Goal: Information Seeking & Learning: Learn about a topic

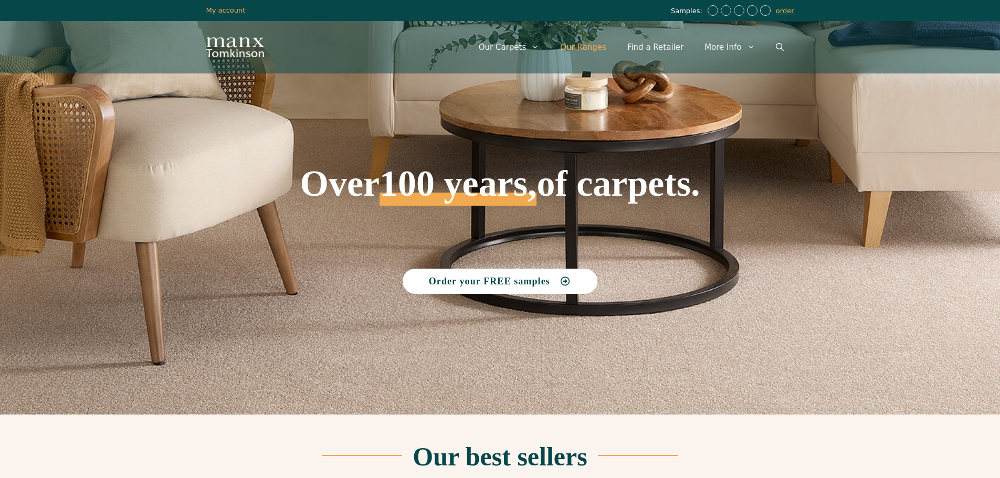
click at [594, 45] on link "Our Ranges" at bounding box center [582, 46] width 67 height 31
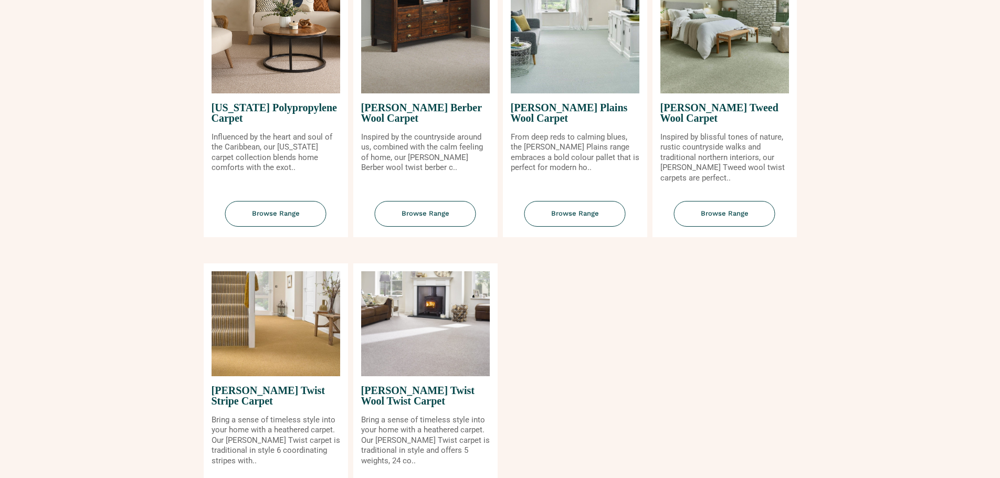
scroll to position [1049, 0]
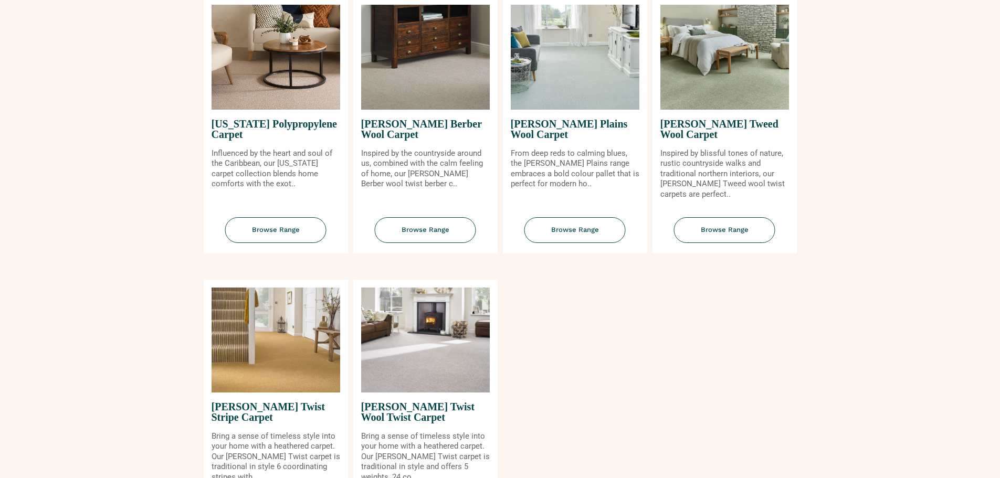
click at [697, 74] on img at bounding box center [724, 57] width 129 height 105
click at [724, 226] on span "Browse Range" at bounding box center [724, 230] width 101 height 26
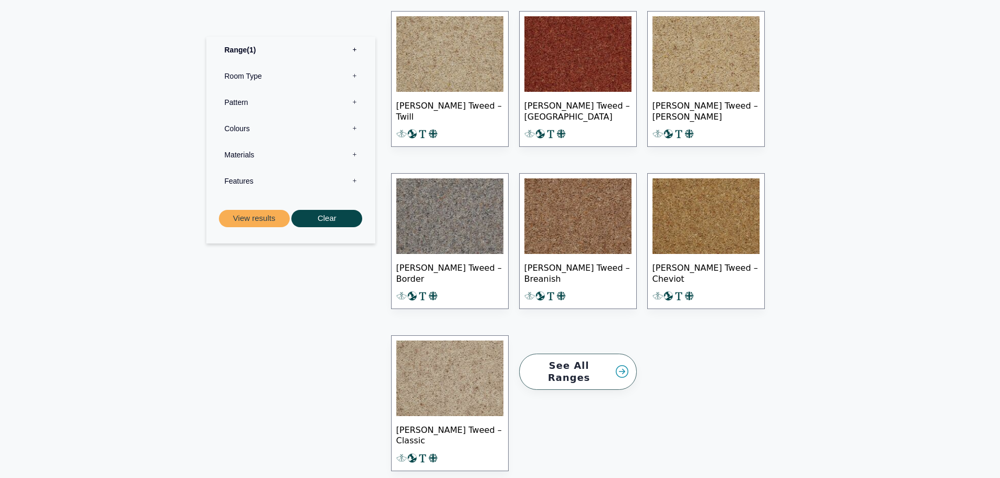
scroll to position [1049, 0]
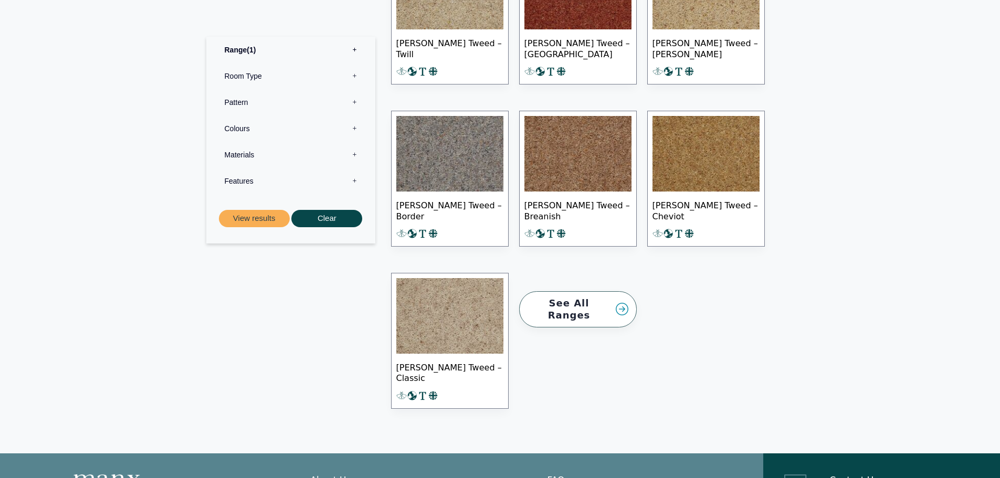
click at [460, 303] on img at bounding box center [449, 316] width 107 height 76
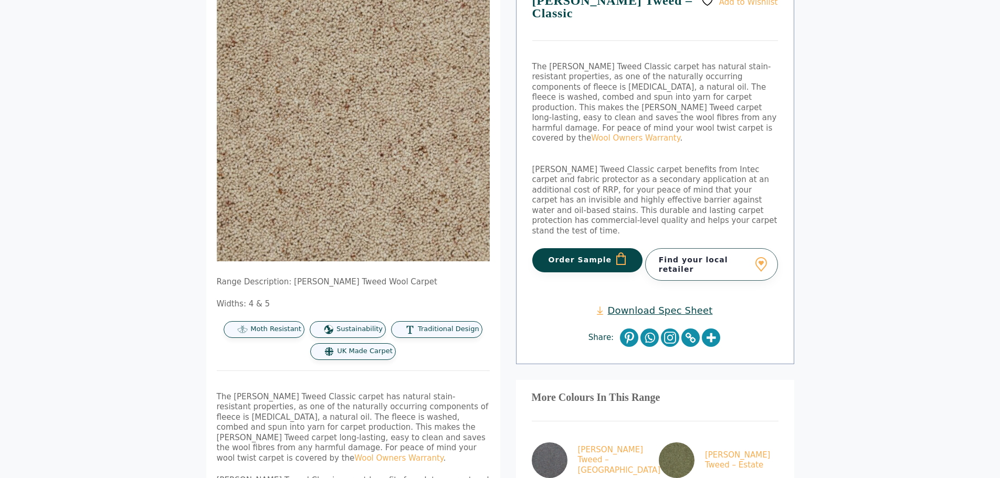
scroll to position [157, 0]
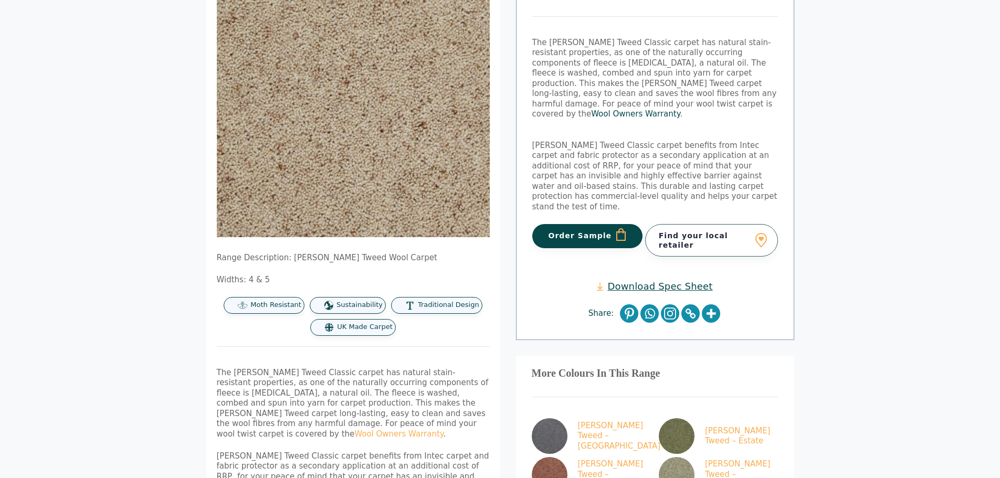
click at [606, 109] on link "Wool Owners Warranty" at bounding box center [635, 113] width 89 height 9
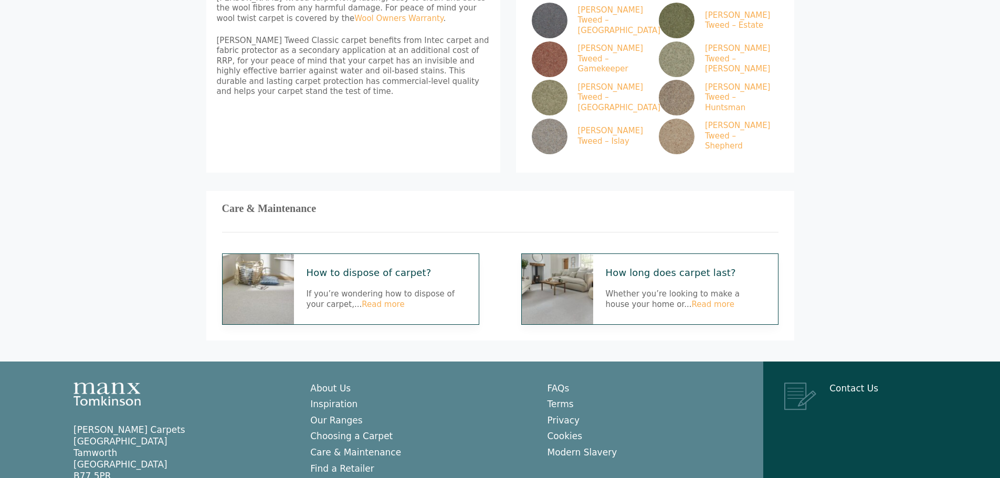
scroll to position [590, 0]
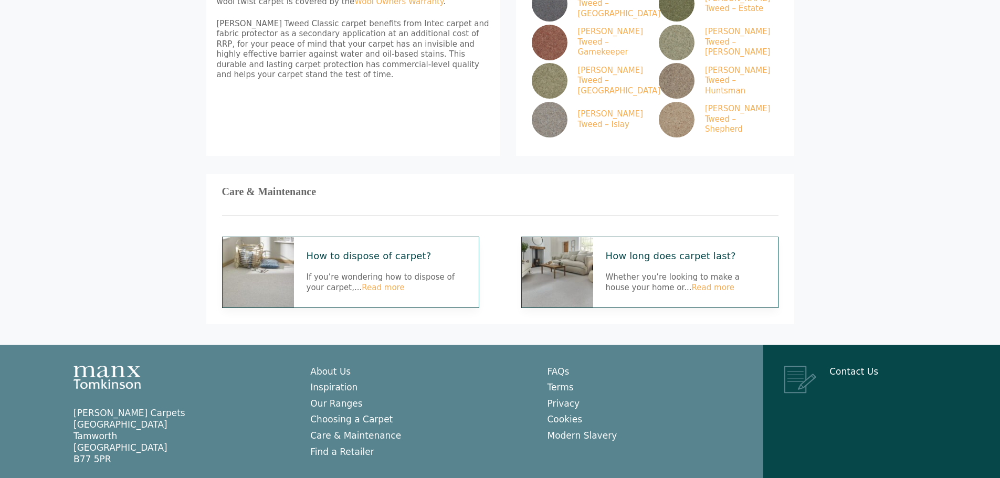
click at [577, 237] on img at bounding box center [557, 272] width 71 height 70
click at [692, 283] on link "Read more" at bounding box center [713, 287] width 43 height 9
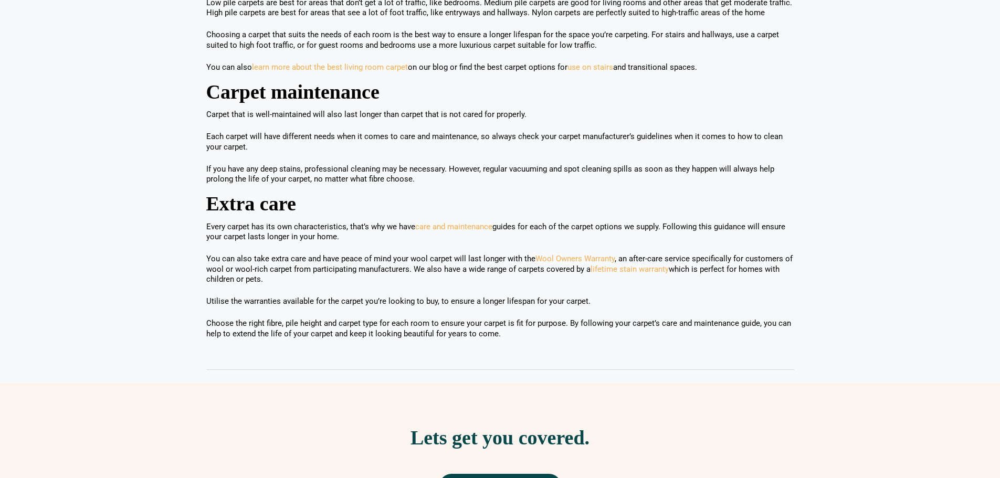
scroll to position [840, 0]
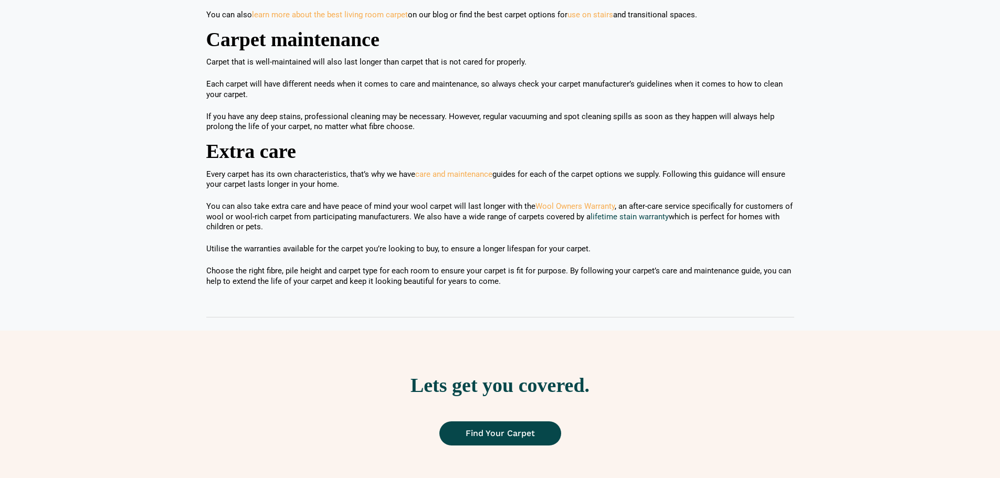
click at [644, 212] on link "lifetime stain warranty" at bounding box center [629, 216] width 78 height 9
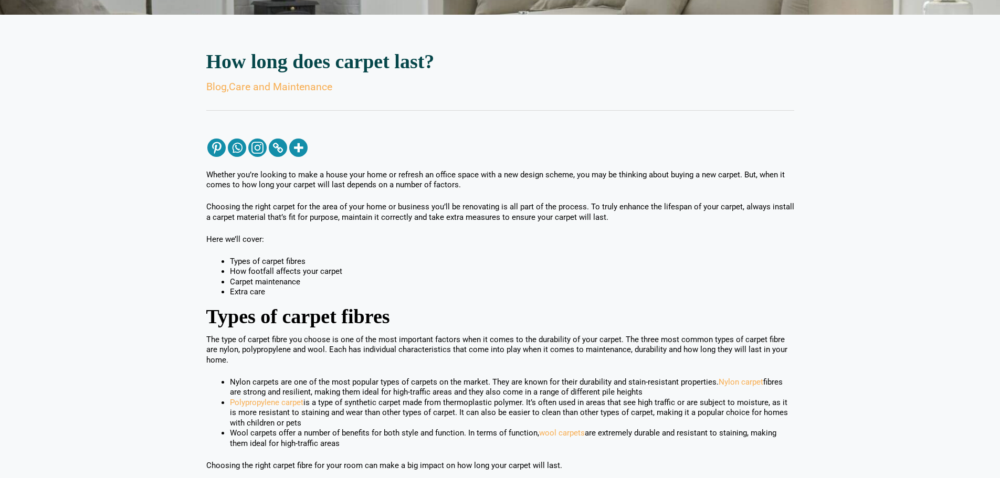
scroll to position [0, 0]
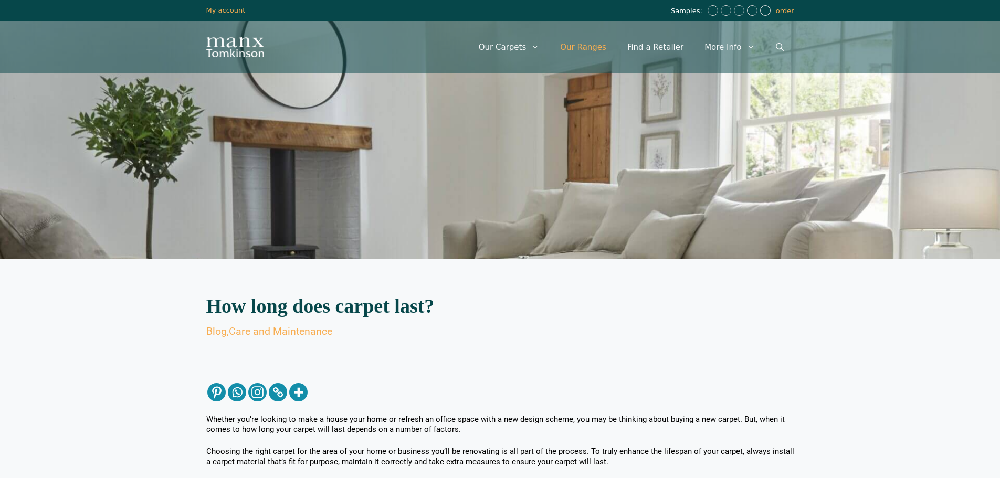
click at [596, 46] on link "Our Ranges" at bounding box center [582, 46] width 67 height 31
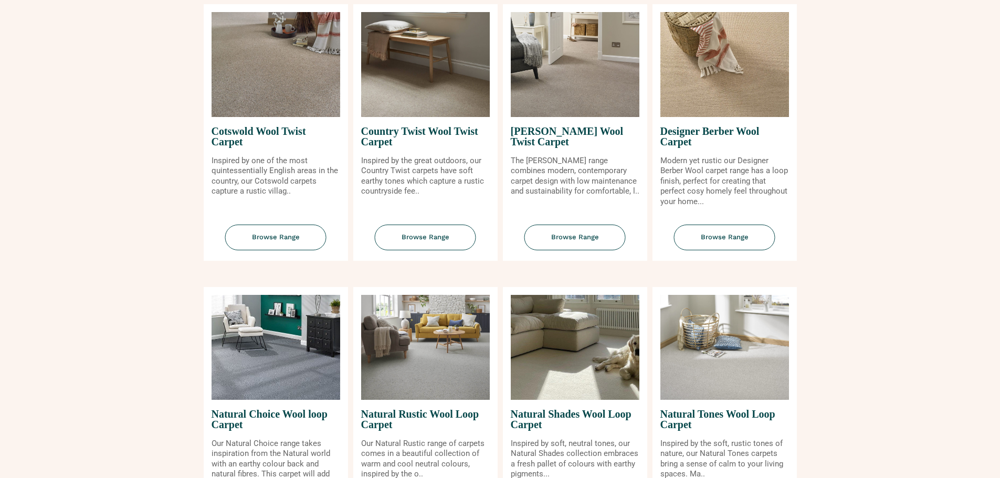
scroll to position [525, 0]
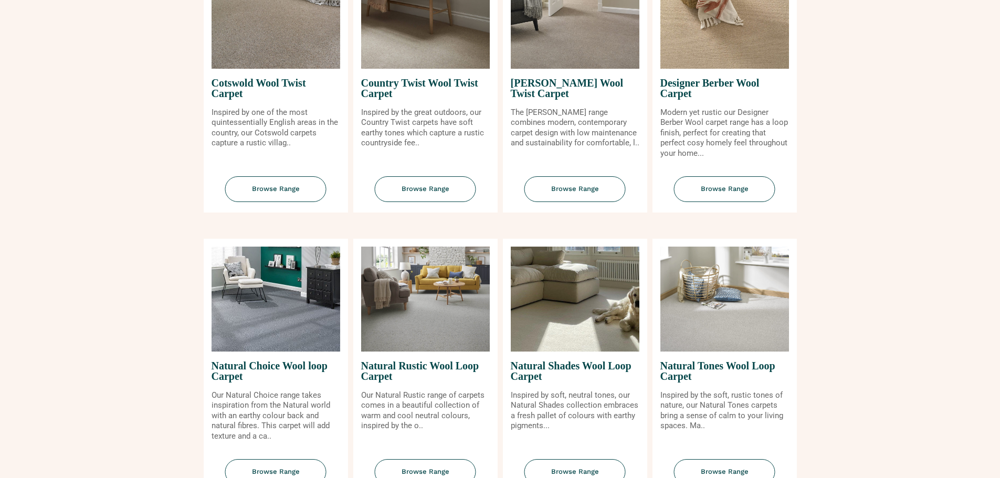
click at [243, 50] on img at bounding box center [275, 16] width 129 height 105
click at [264, 182] on span "Browse Range" at bounding box center [275, 189] width 101 height 26
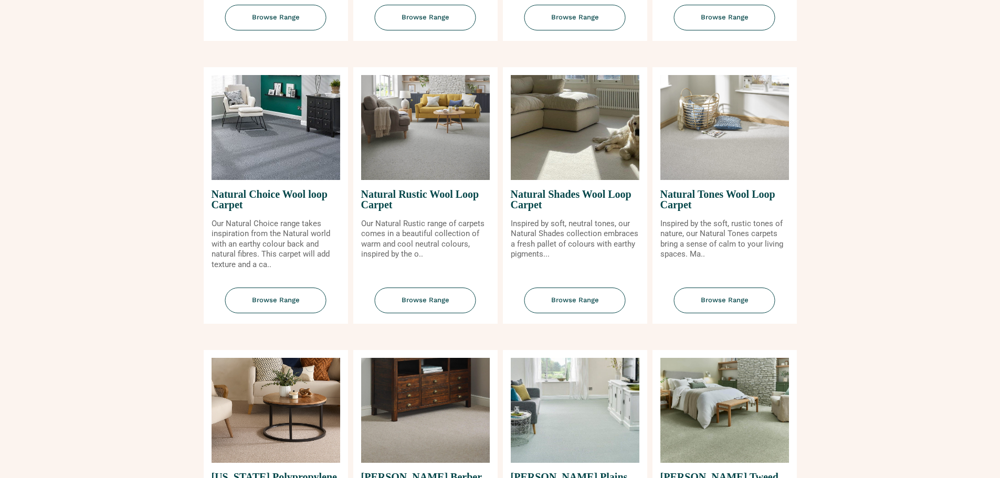
scroll to position [840, 0]
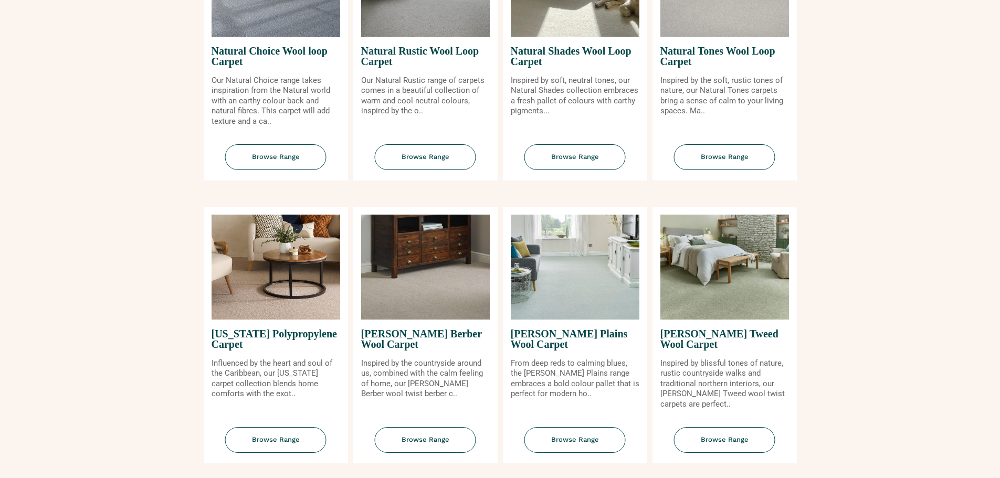
click at [716, 275] on img at bounding box center [724, 267] width 129 height 105
click at [719, 436] on span "Browse Range" at bounding box center [724, 440] width 101 height 26
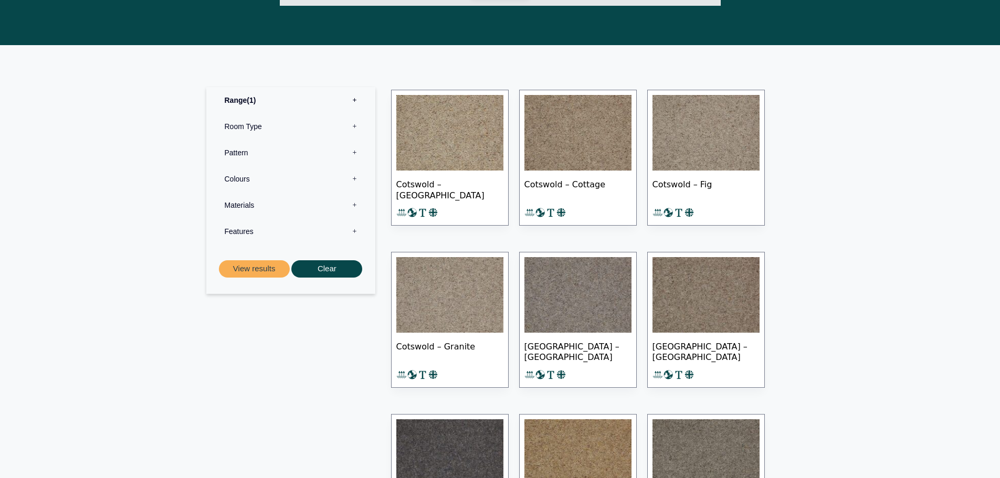
scroll to position [367, 0]
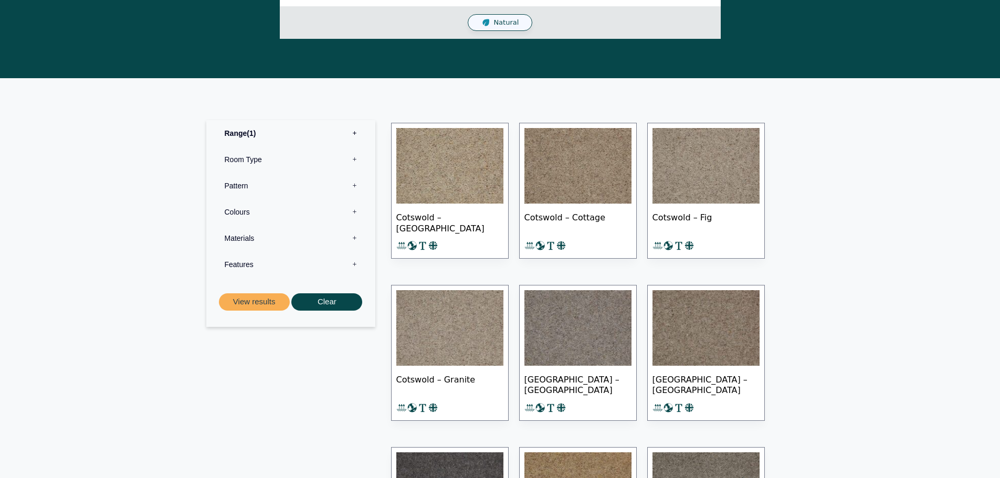
click at [436, 172] on img at bounding box center [449, 166] width 107 height 76
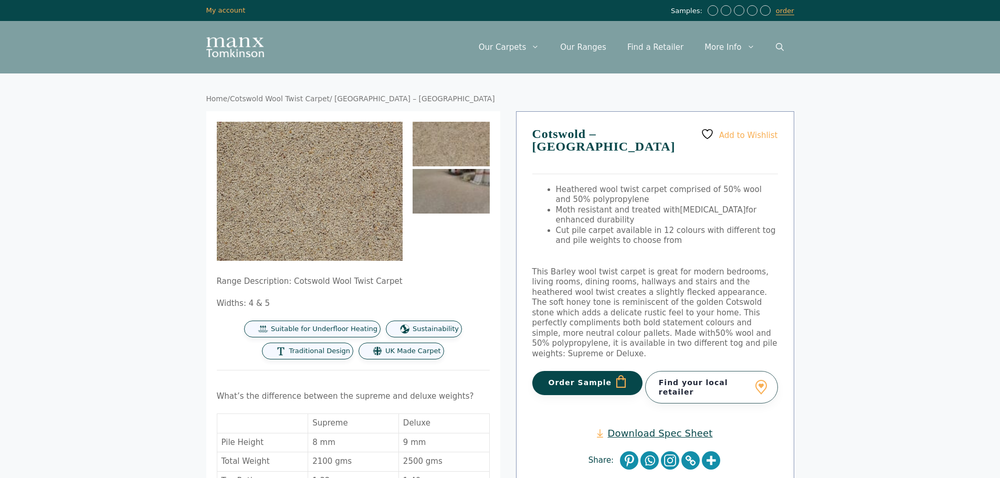
click at [425, 188] on img at bounding box center [450, 191] width 77 height 45
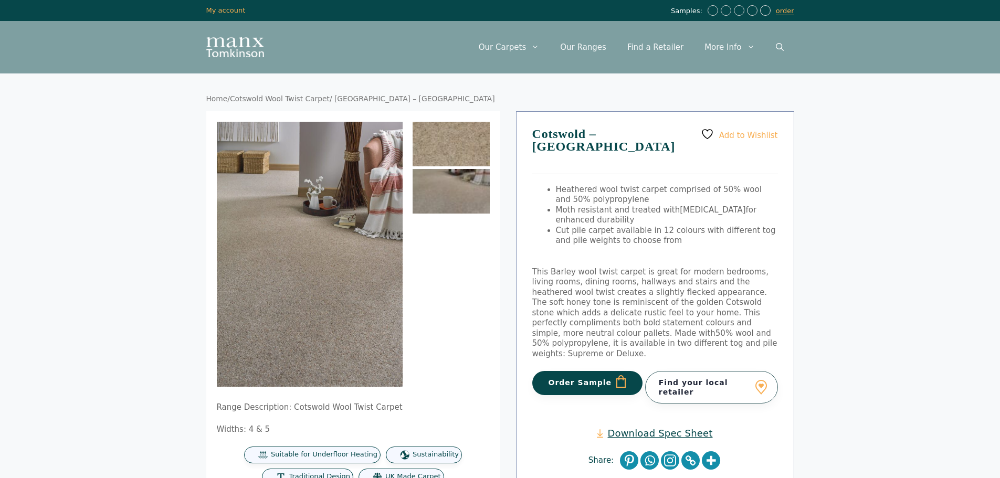
click at [446, 149] on img at bounding box center [450, 144] width 77 height 45
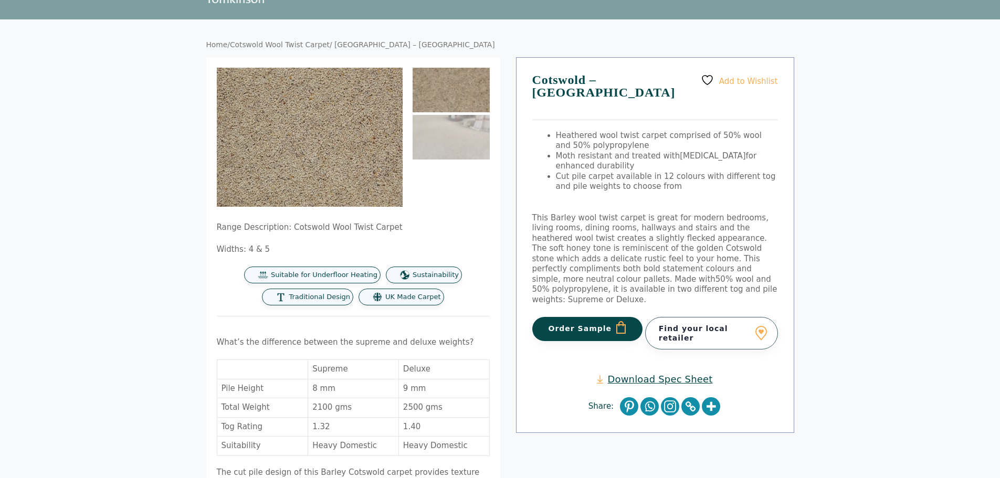
scroll to position [52, 0]
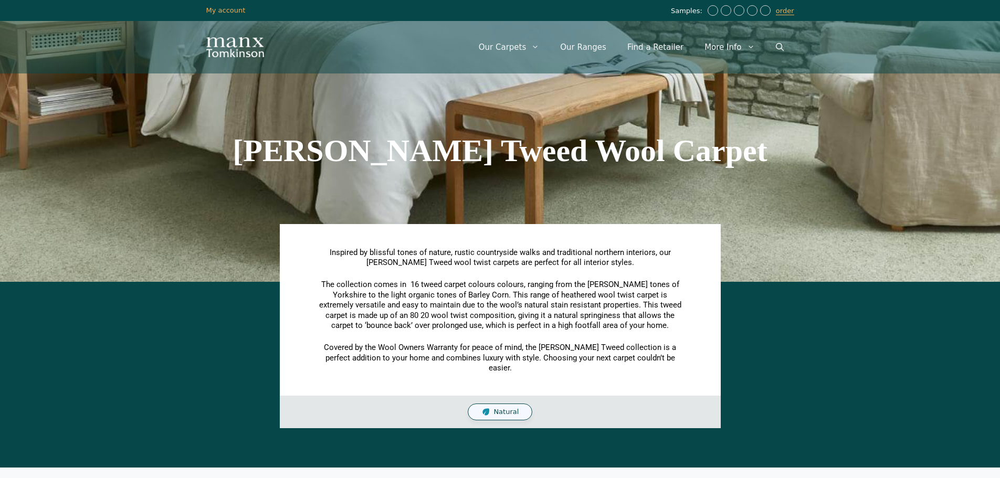
click at [232, 44] on img "Site" at bounding box center [235, 47] width 58 height 20
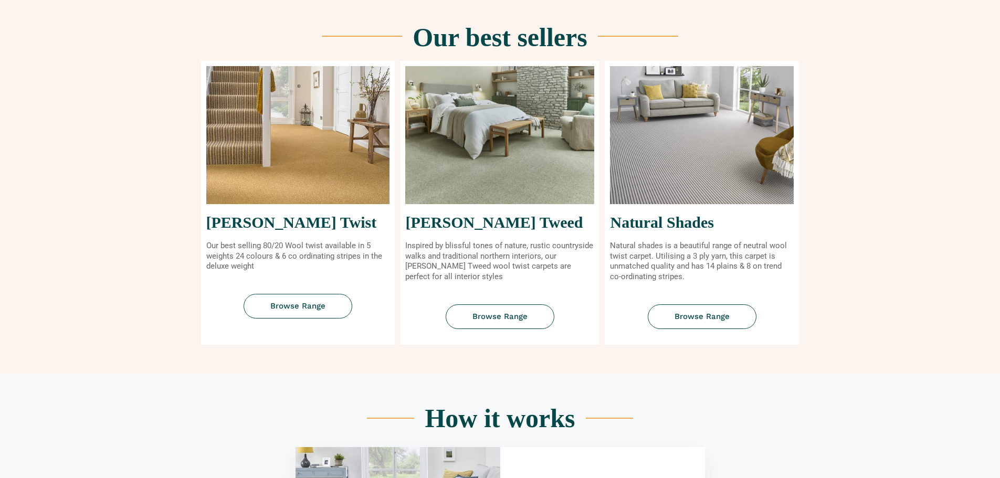
scroll to position [472, 0]
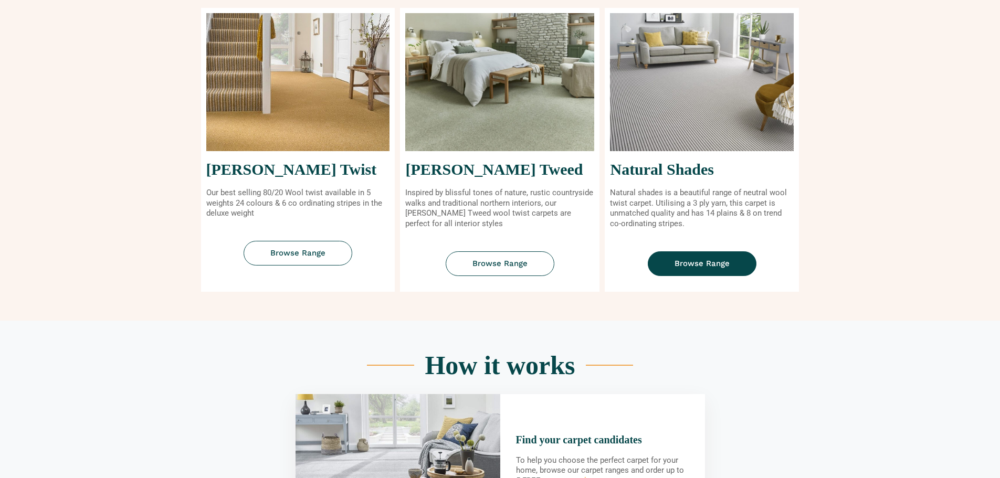
click at [692, 266] on span "Browse Range" at bounding box center [701, 264] width 55 height 8
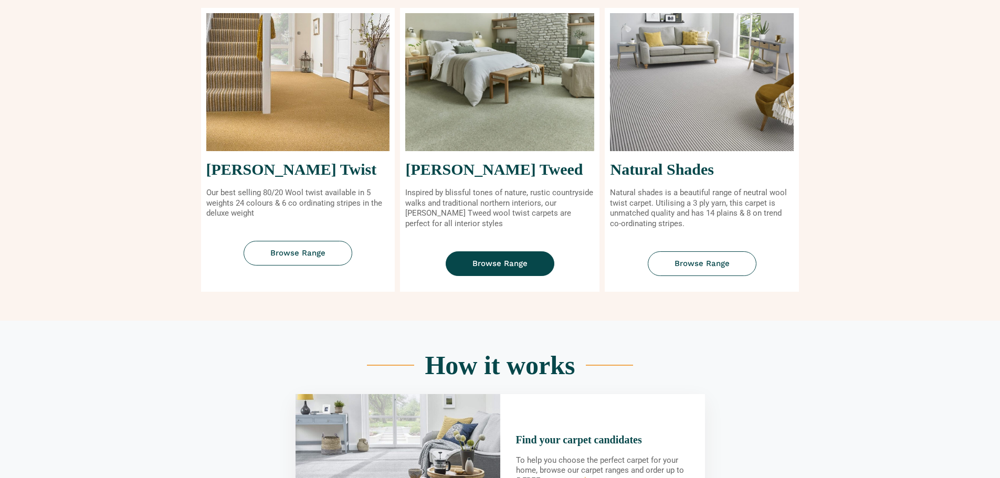
click at [491, 256] on link "Browse Range" at bounding box center [500, 263] width 109 height 25
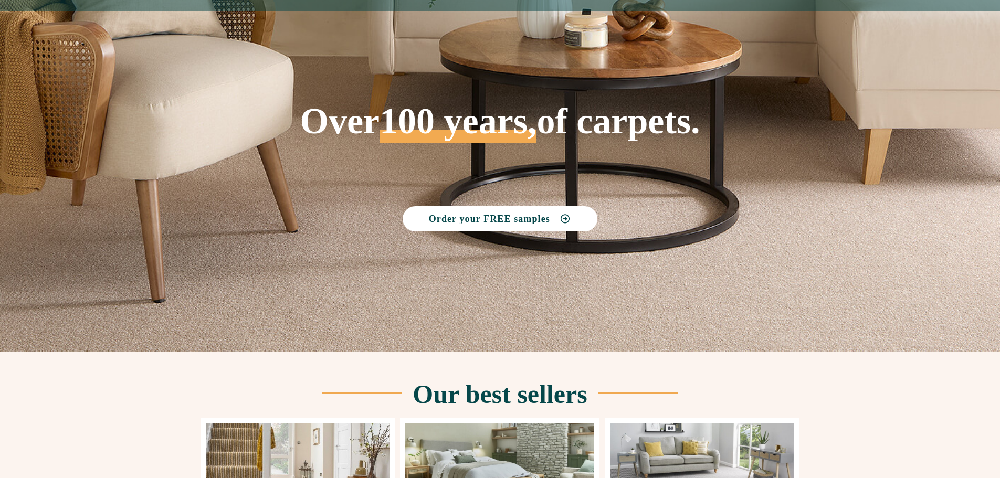
scroll to position [0, 0]
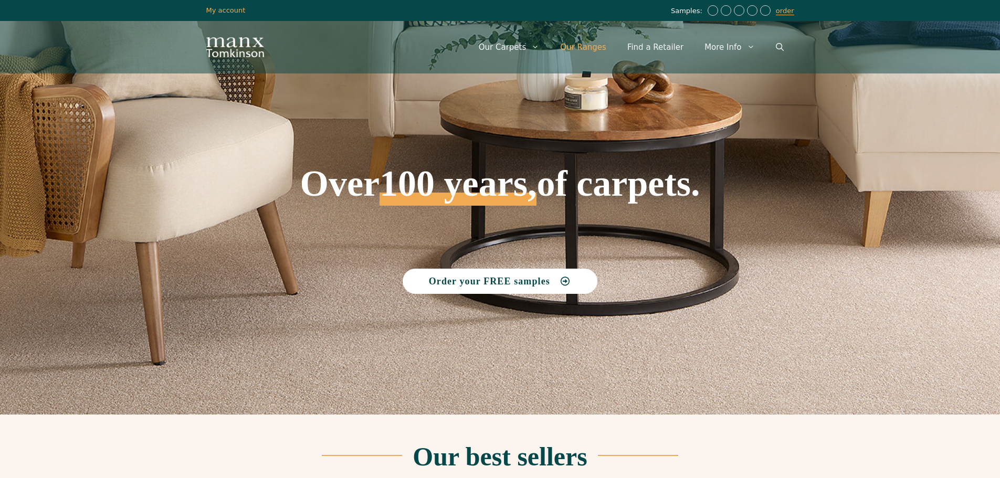
click at [601, 44] on link "Our Ranges" at bounding box center [582, 46] width 67 height 31
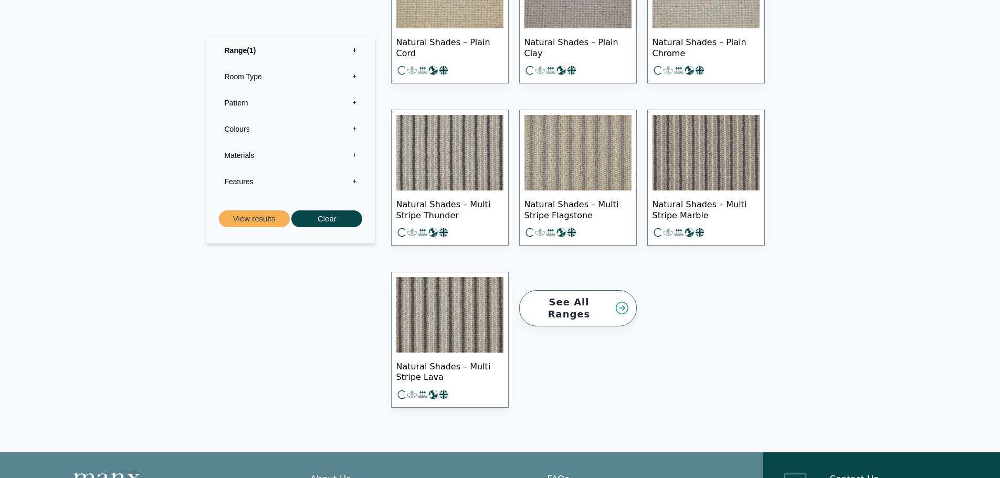
scroll to position [1417, 0]
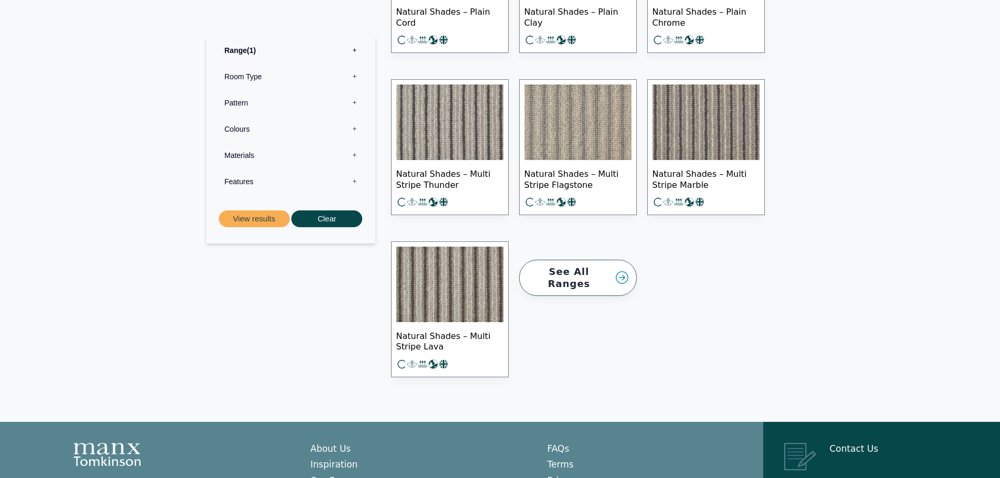
click at [694, 118] on img at bounding box center [705, 122] width 107 height 76
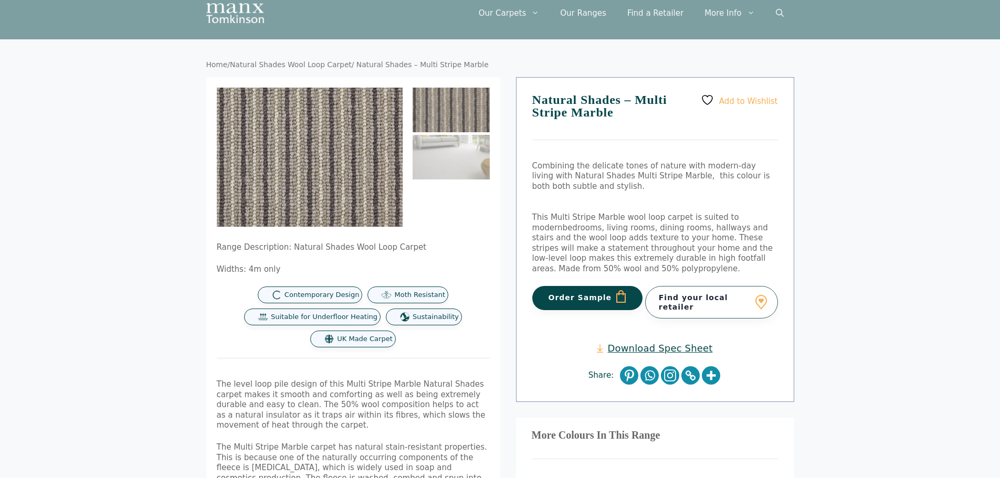
scroll to position [52, 0]
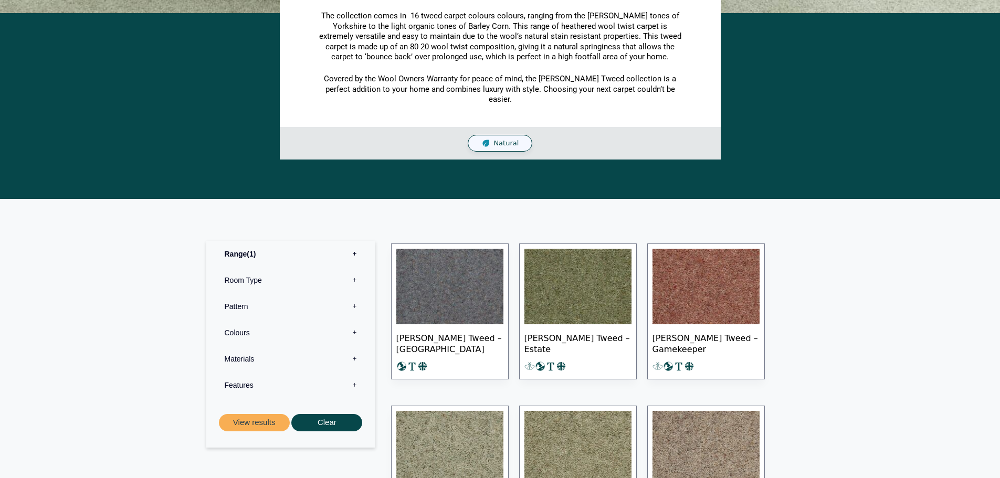
scroll to position [472, 0]
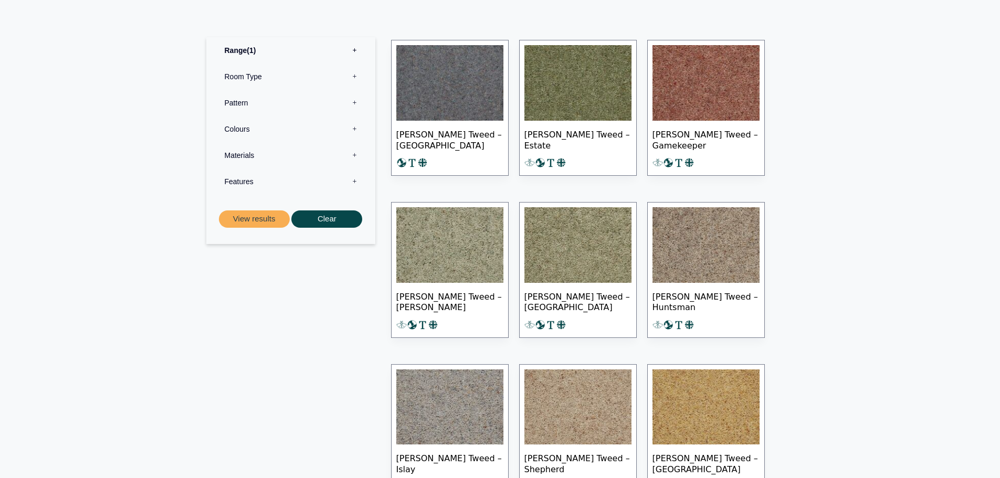
click at [488, 234] on img at bounding box center [449, 245] width 107 height 76
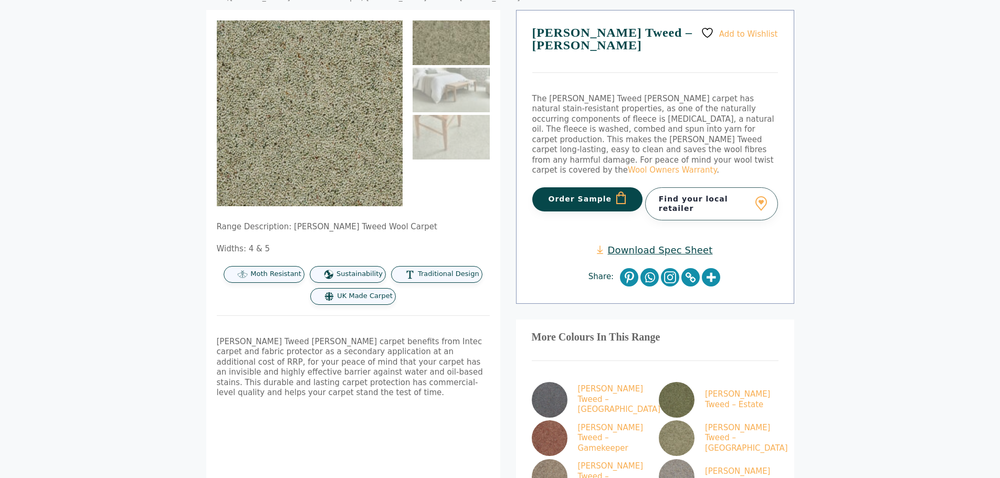
scroll to position [157, 0]
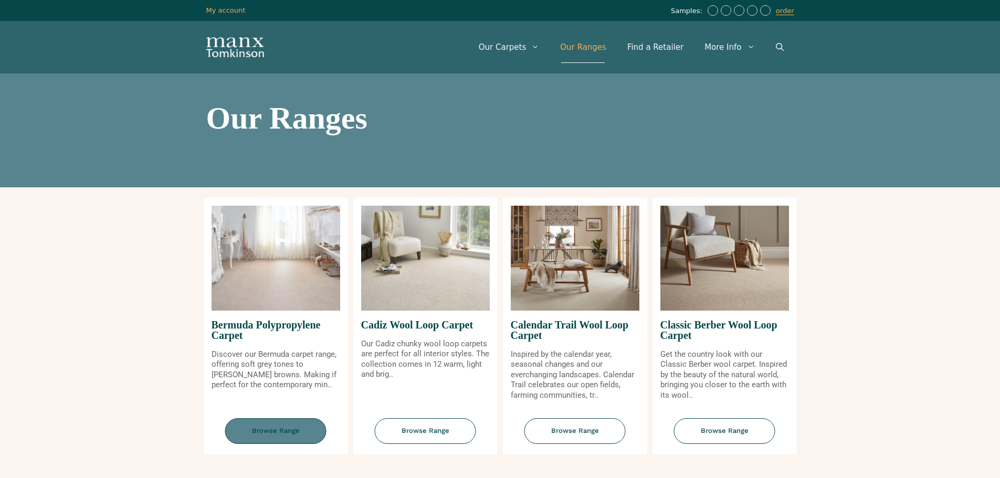
click at [270, 426] on span "Browse Range" at bounding box center [275, 431] width 101 height 26
click at [433, 428] on span "Browse Range" at bounding box center [425, 431] width 101 height 26
click at [585, 427] on span "Browse Range" at bounding box center [574, 431] width 101 height 26
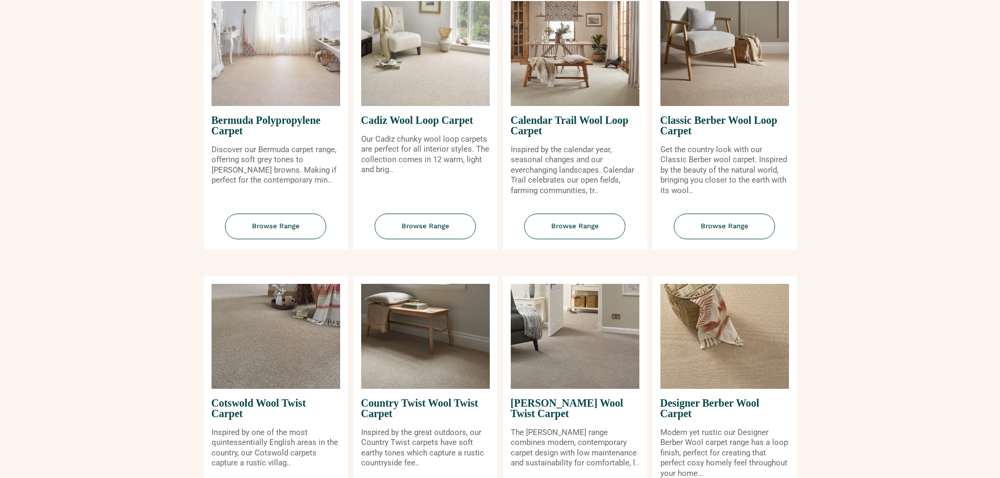
scroll to position [210, 0]
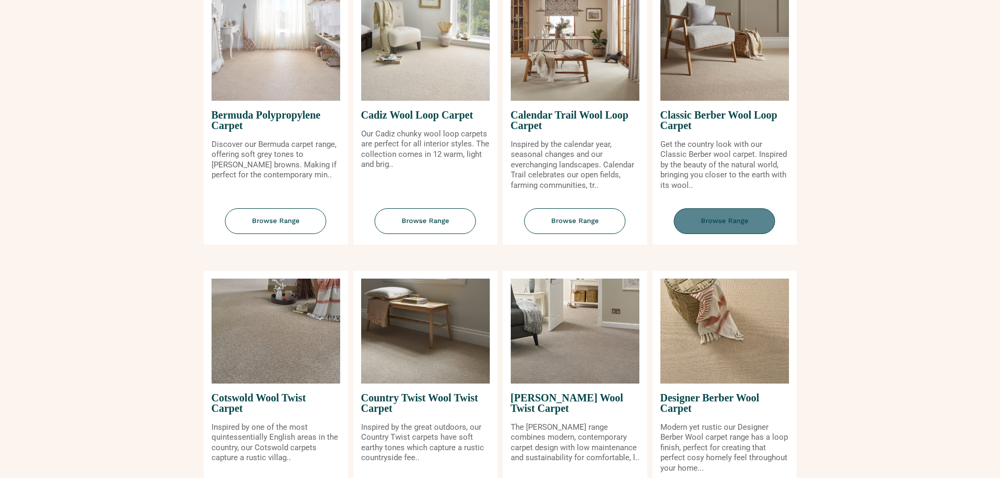
click at [719, 225] on span "Browse Range" at bounding box center [724, 221] width 101 height 26
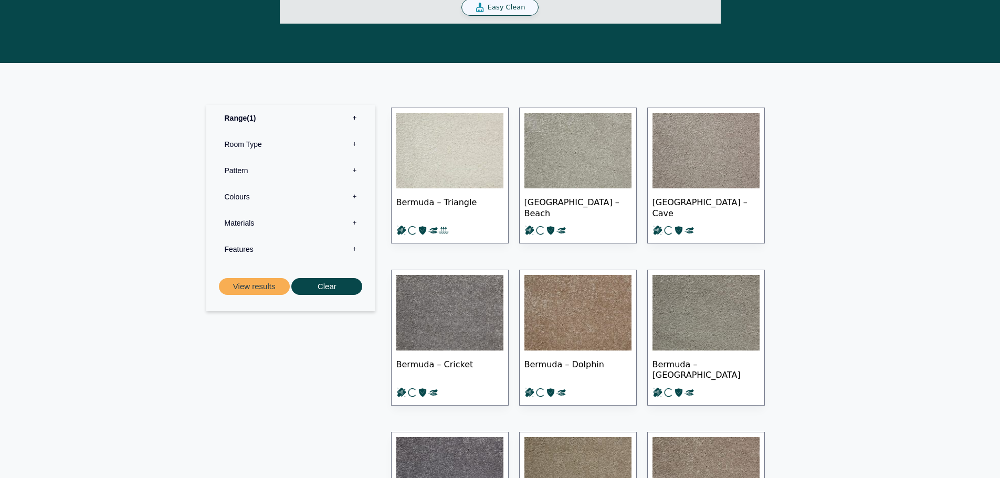
scroll to position [420, 0]
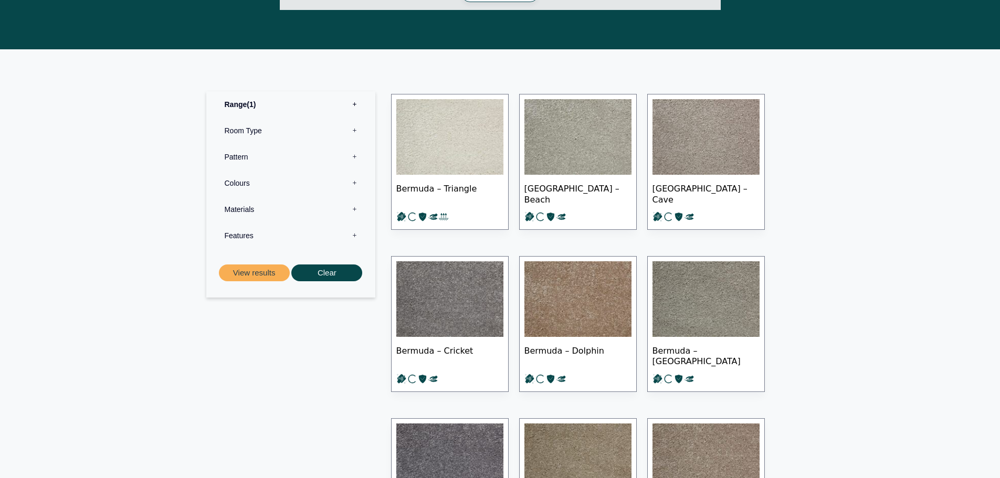
click at [441, 142] on img at bounding box center [449, 137] width 107 height 76
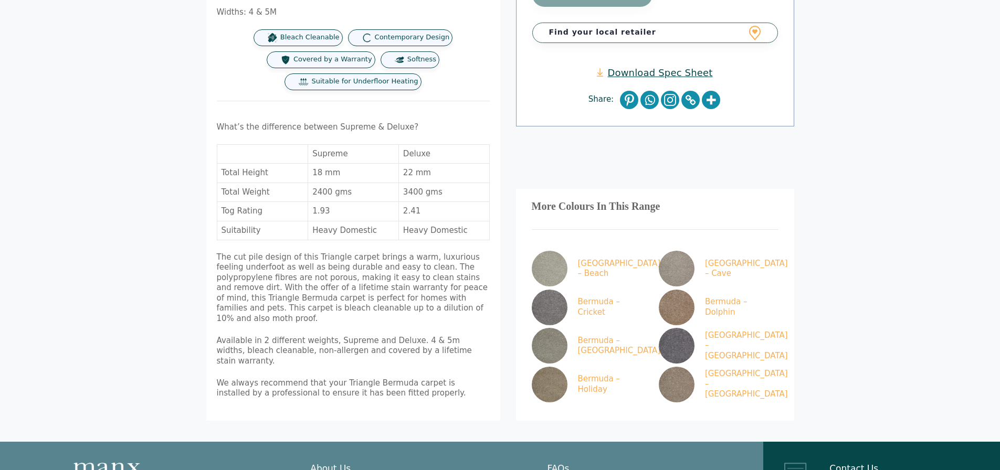
scroll to position [367, 0]
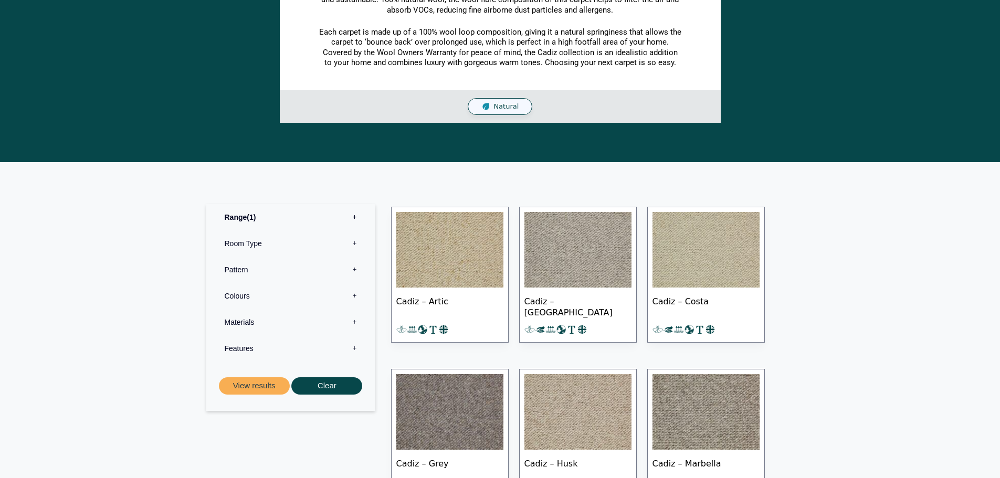
scroll to position [315, 0]
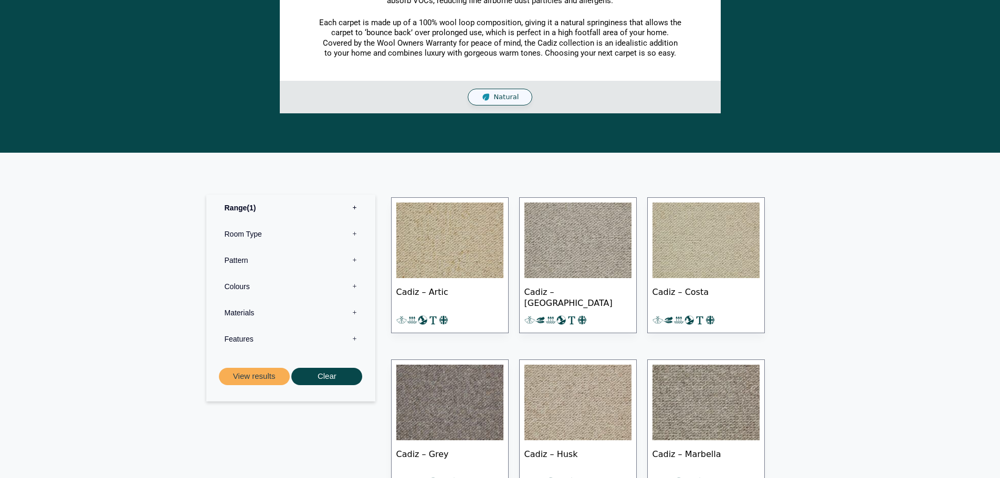
click at [433, 407] on img at bounding box center [449, 403] width 107 height 76
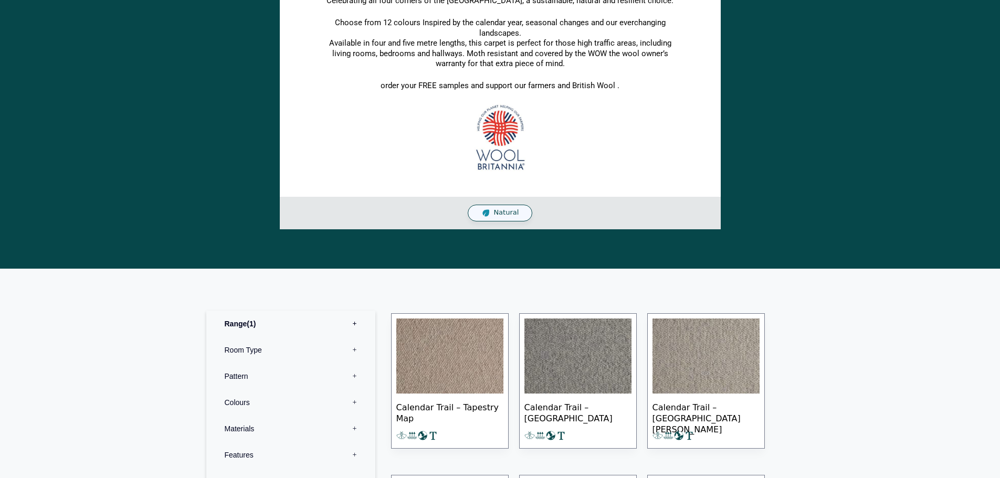
scroll to position [315, 0]
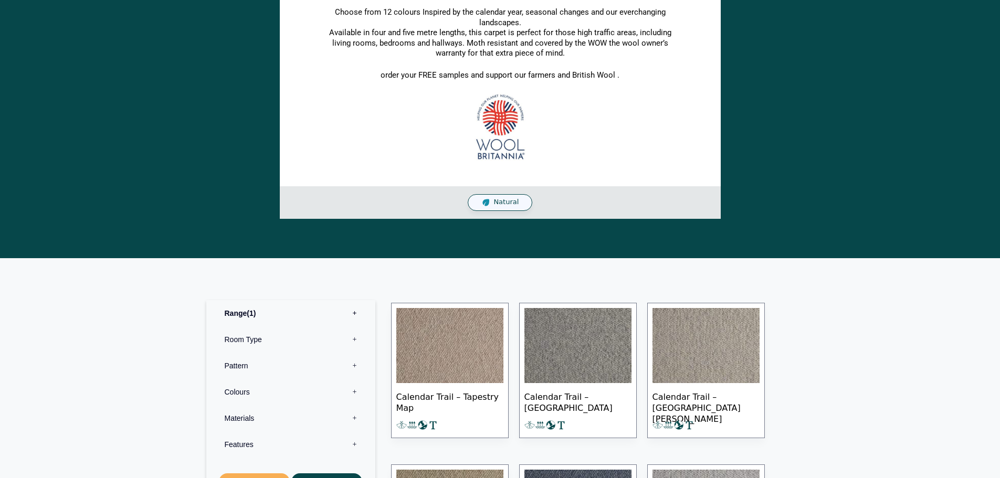
click at [455, 362] on img at bounding box center [449, 346] width 107 height 76
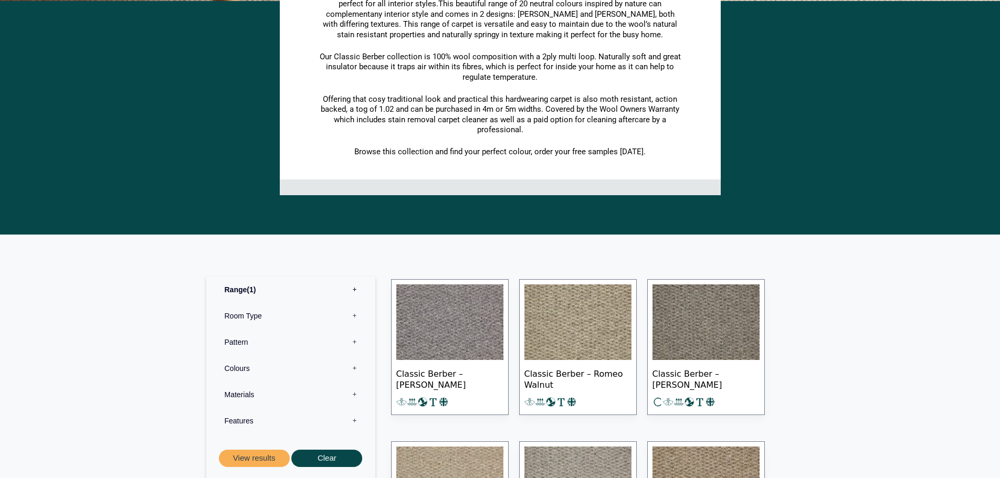
scroll to position [420, 0]
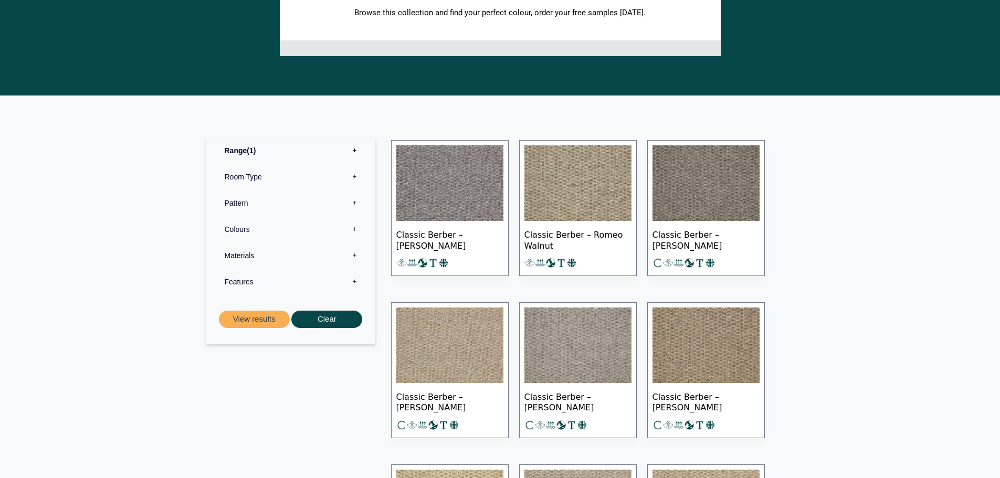
click at [495, 197] on img at bounding box center [449, 183] width 107 height 76
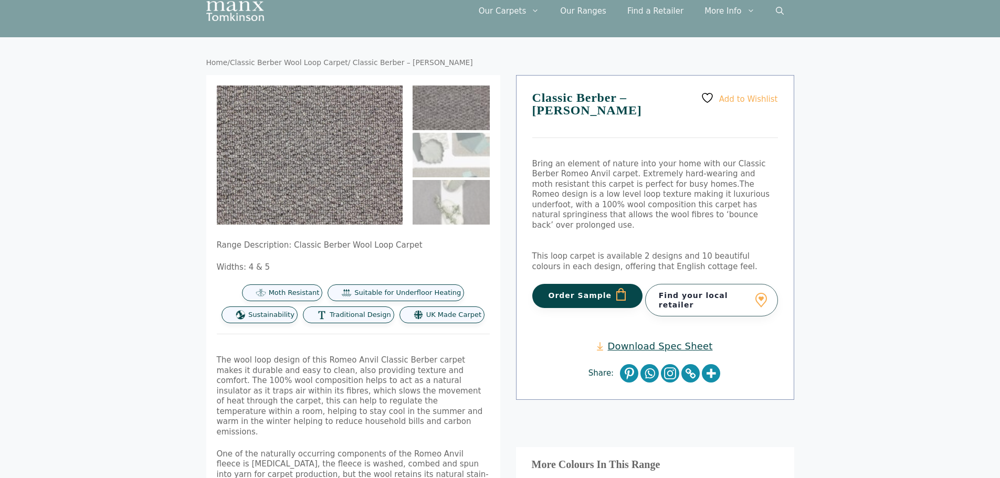
scroll to position [52, 0]
